Goal: Task Accomplishment & Management: Use online tool/utility

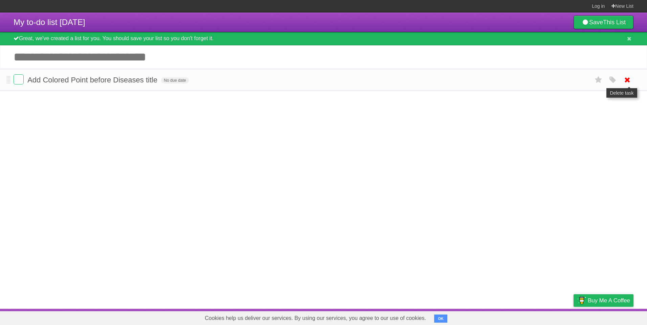
click at [623, 81] on icon at bounding box center [626, 79] width 9 height 11
click at [626, 81] on icon at bounding box center [626, 79] width 9 height 11
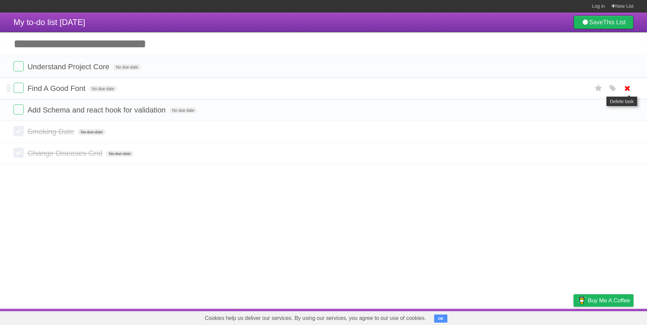
click at [628, 87] on icon at bounding box center [626, 88] width 9 height 11
click at [19, 112] on label at bounding box center [19, 110] width 10 height 10
click at [628, 112] on icon at bounding box center [626, 110] width 9 height 11
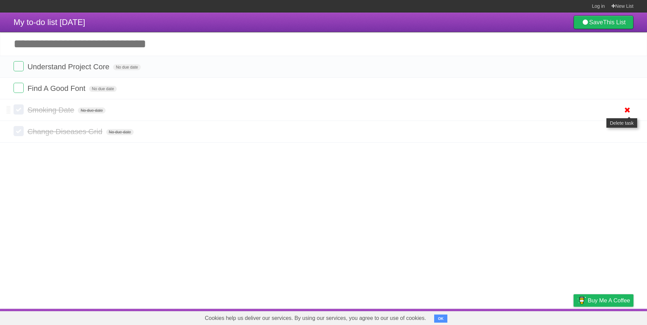
click at [626, 110] on icon at bounding box center [626, 110] width 9 height 11
click at [627, 114] on icon at bounding box center [626, 110] width 9 height 11
